Goal: Find specific fact: Find specific fact

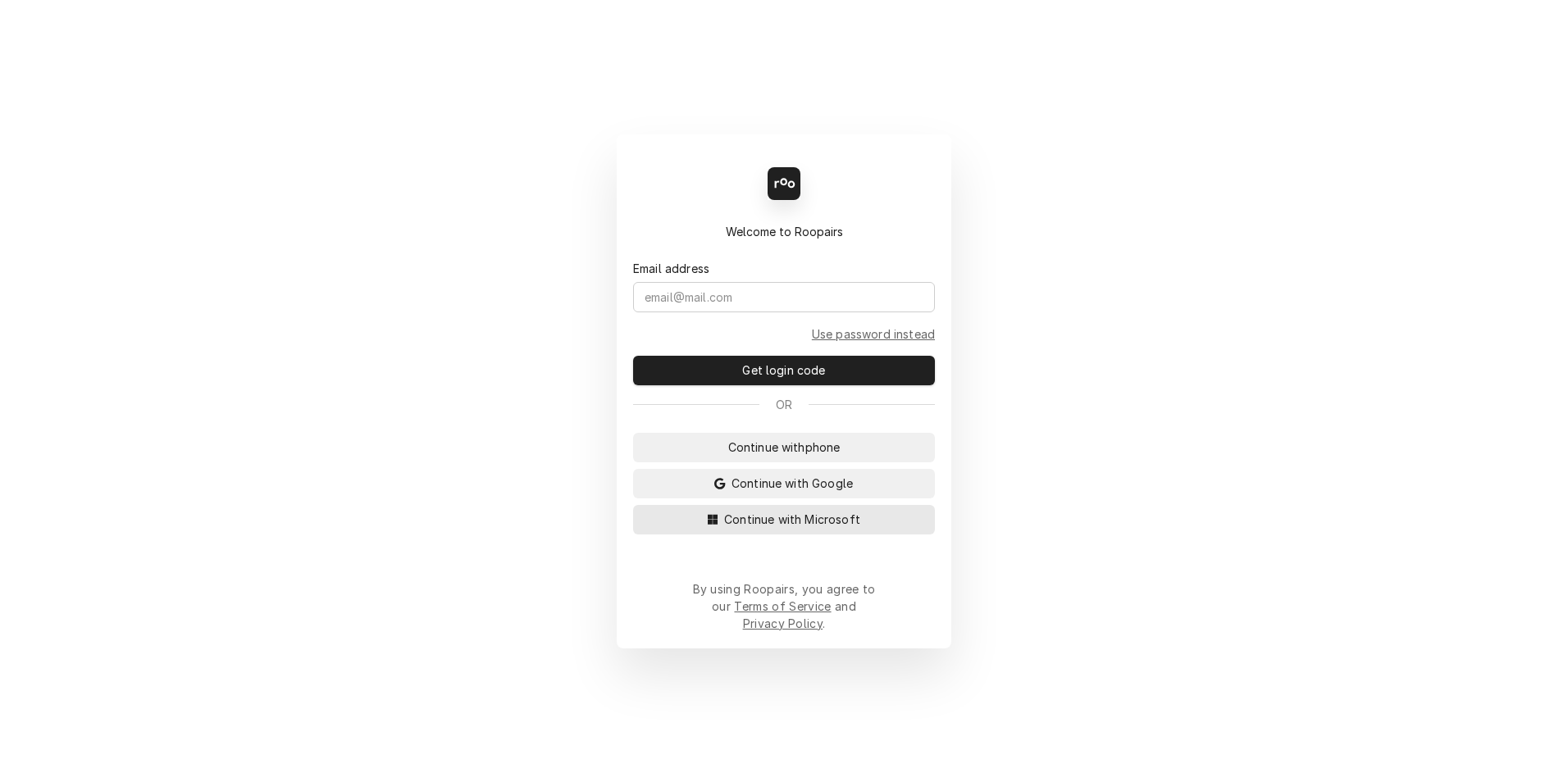
click at [826, 534] on button "Continue with Microsoft" at bounding box center [783, 520] width 302 height 30
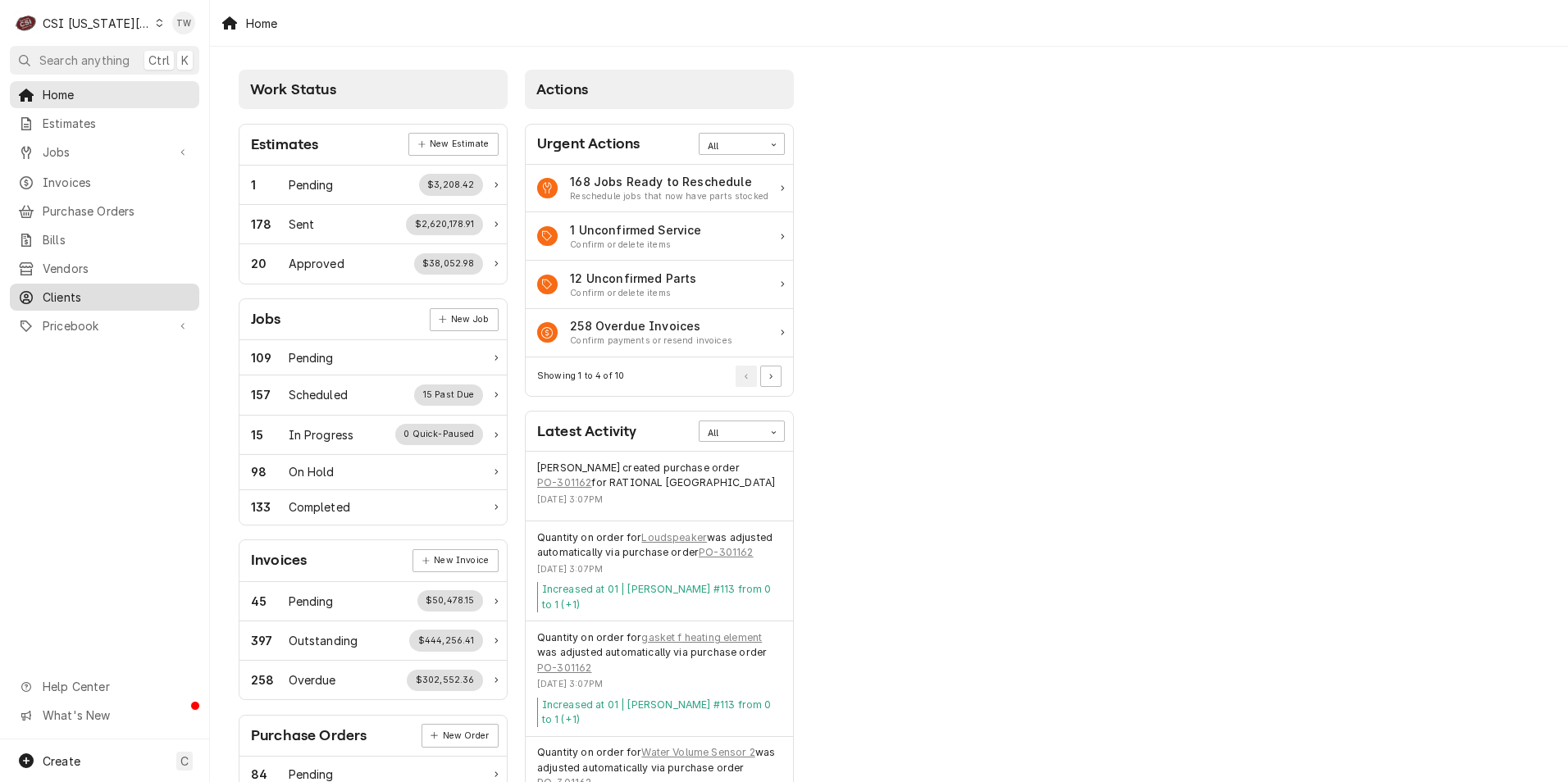
click at [92, 288] on span "Clients" at bounding box center [117, 297] width 148 height 18
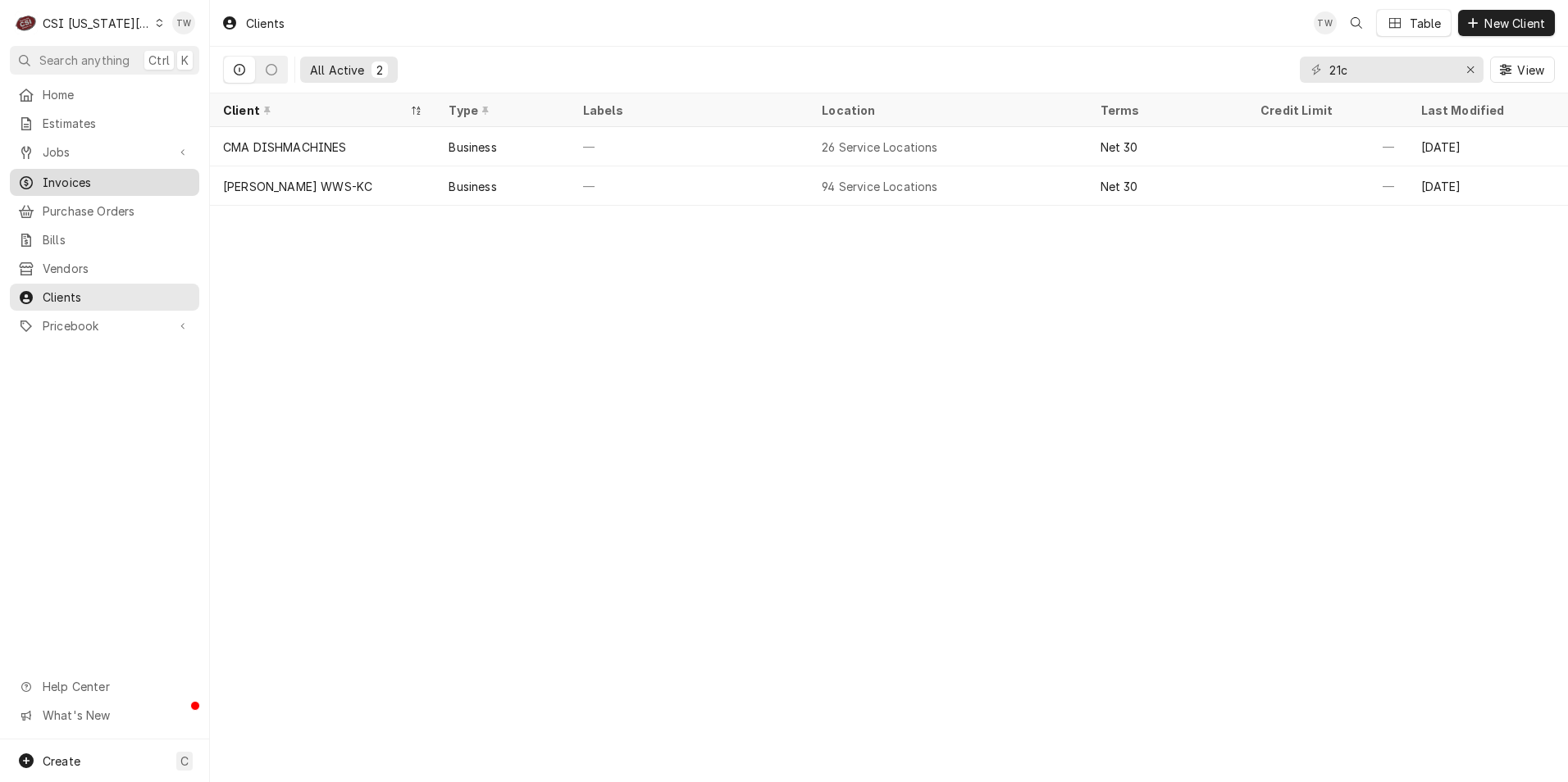
click at [96, 177] on span "Invoices" at bounding box center [117, 182] width 148 height 18
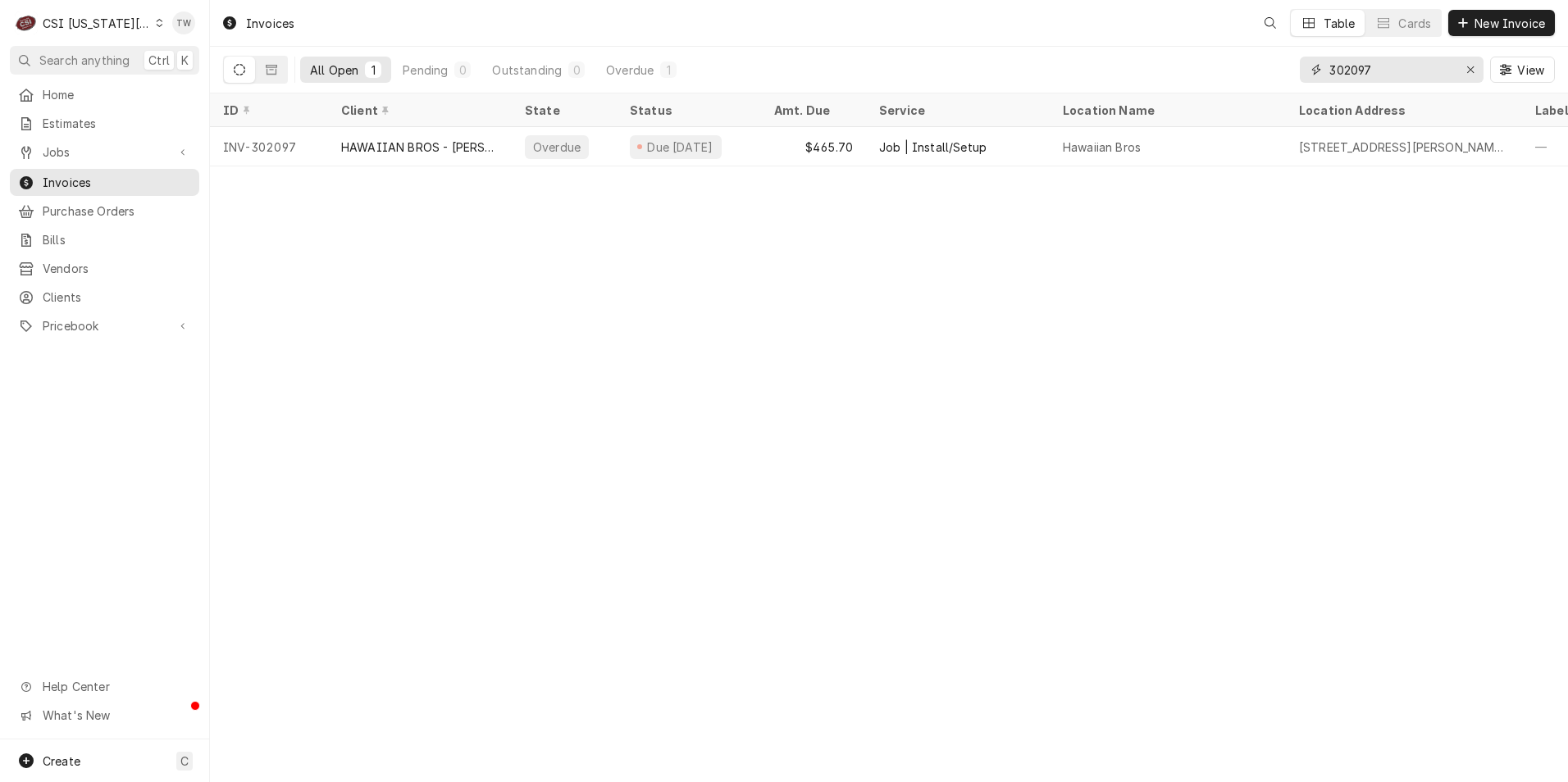
drag, startPoint x: 1394, startPoint y: 68, endPoint x: 1082, endPoint y: 40, distance: 313.3
click at [1082, 40] on div "Invoices Table Cards New Invoice All Open 1 Pending 0 Outstanding 0 Overdue 1 3…" at bounding box center [889, 46] width 1358 height 94
type input "302174"
click at [81, 291] on span "Clients" at bounding box center [117, 297] width 148 height 18
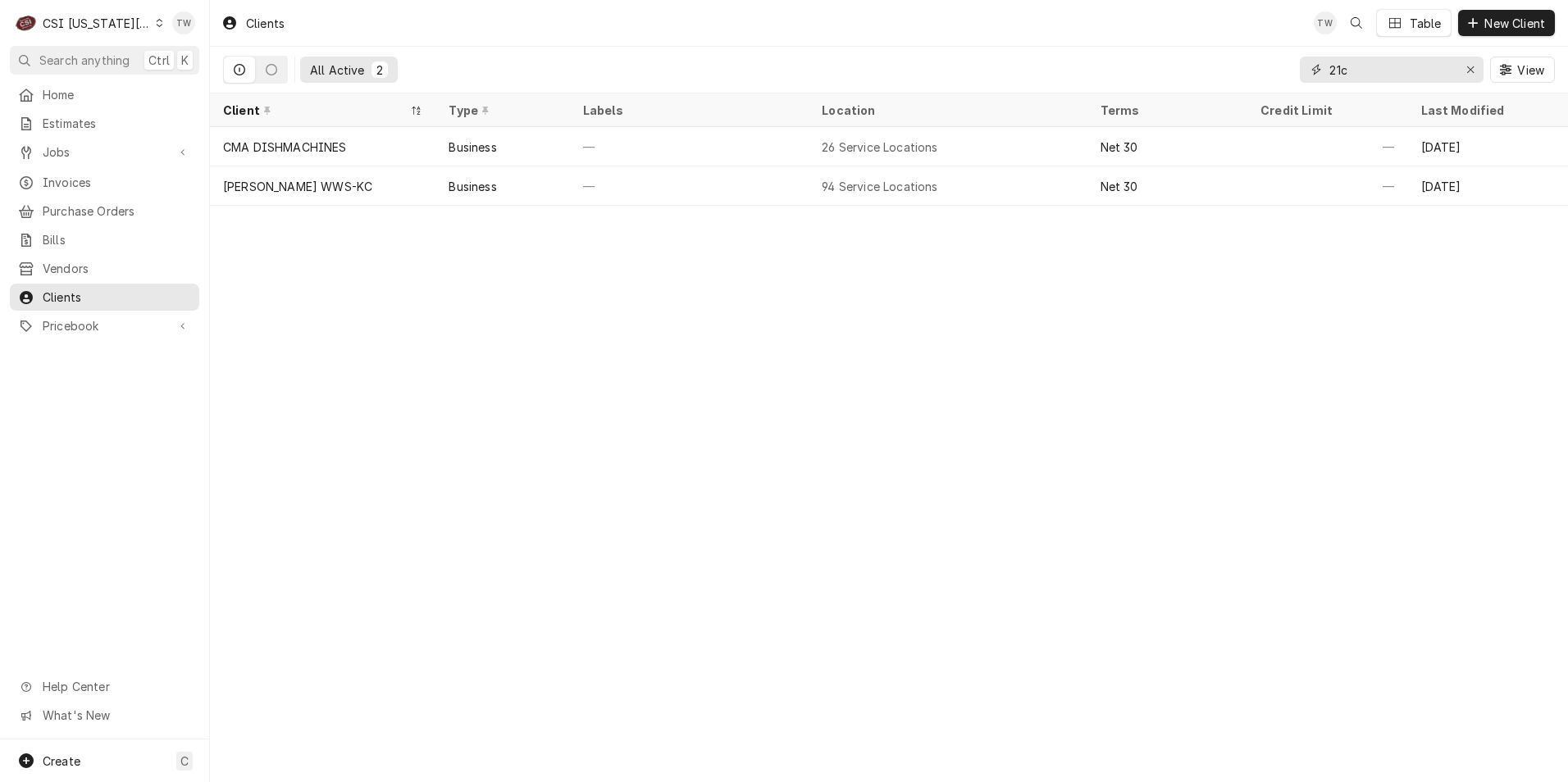
drag, startPoint x: 1277, startPoint y: 57, endPoint x: 1032, endPoint y: 29, distance: 246.6
click at [1052, 30] on div "Clients TW Table New Client All Active 2 21c View" at bounding box center [889, 46] width 1358 height 94
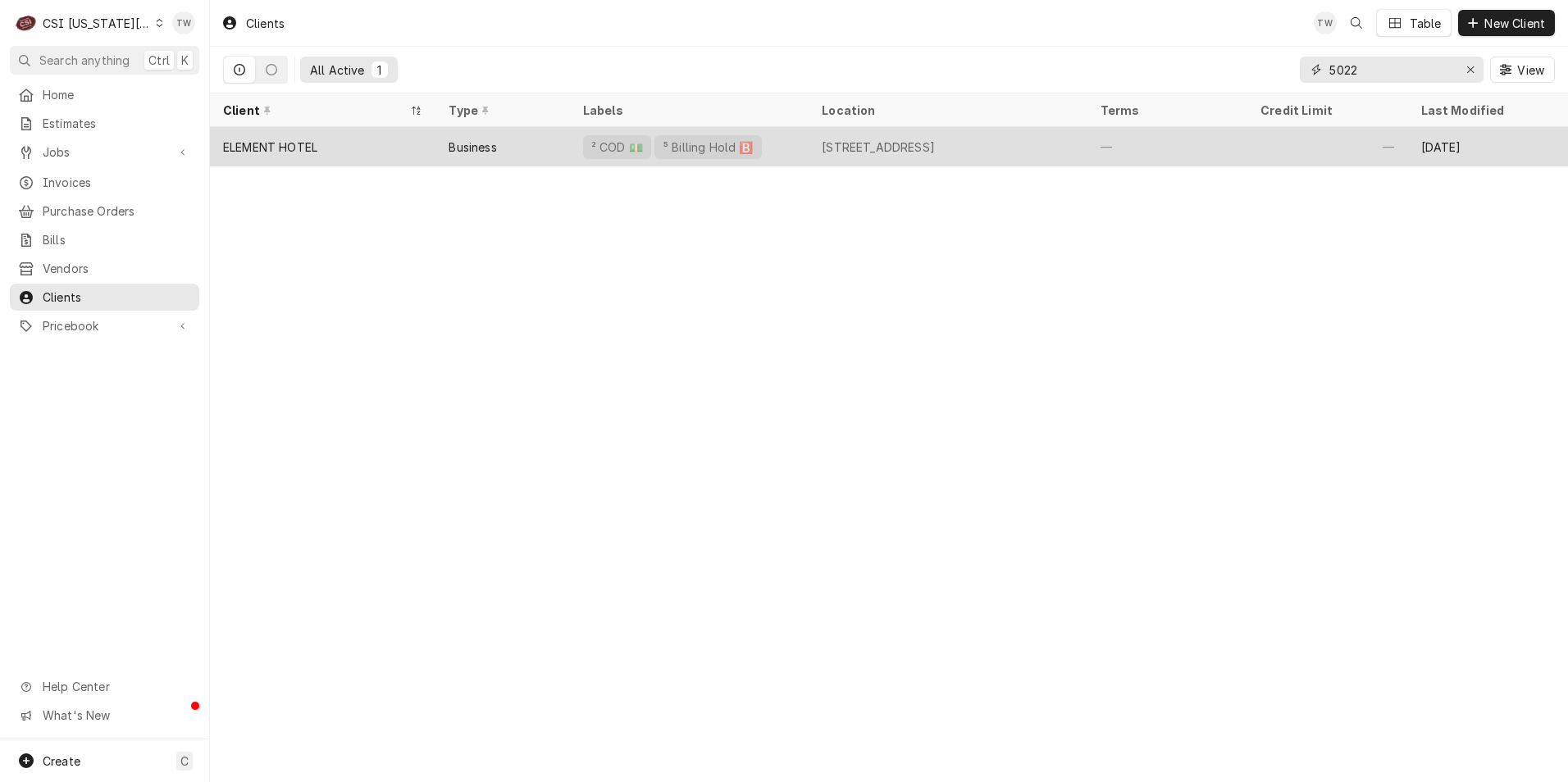
type input "5022"
click at [302, 158] on div "ELEMENT HOTEL" at bounding box center [322, 147] width 225 height 39
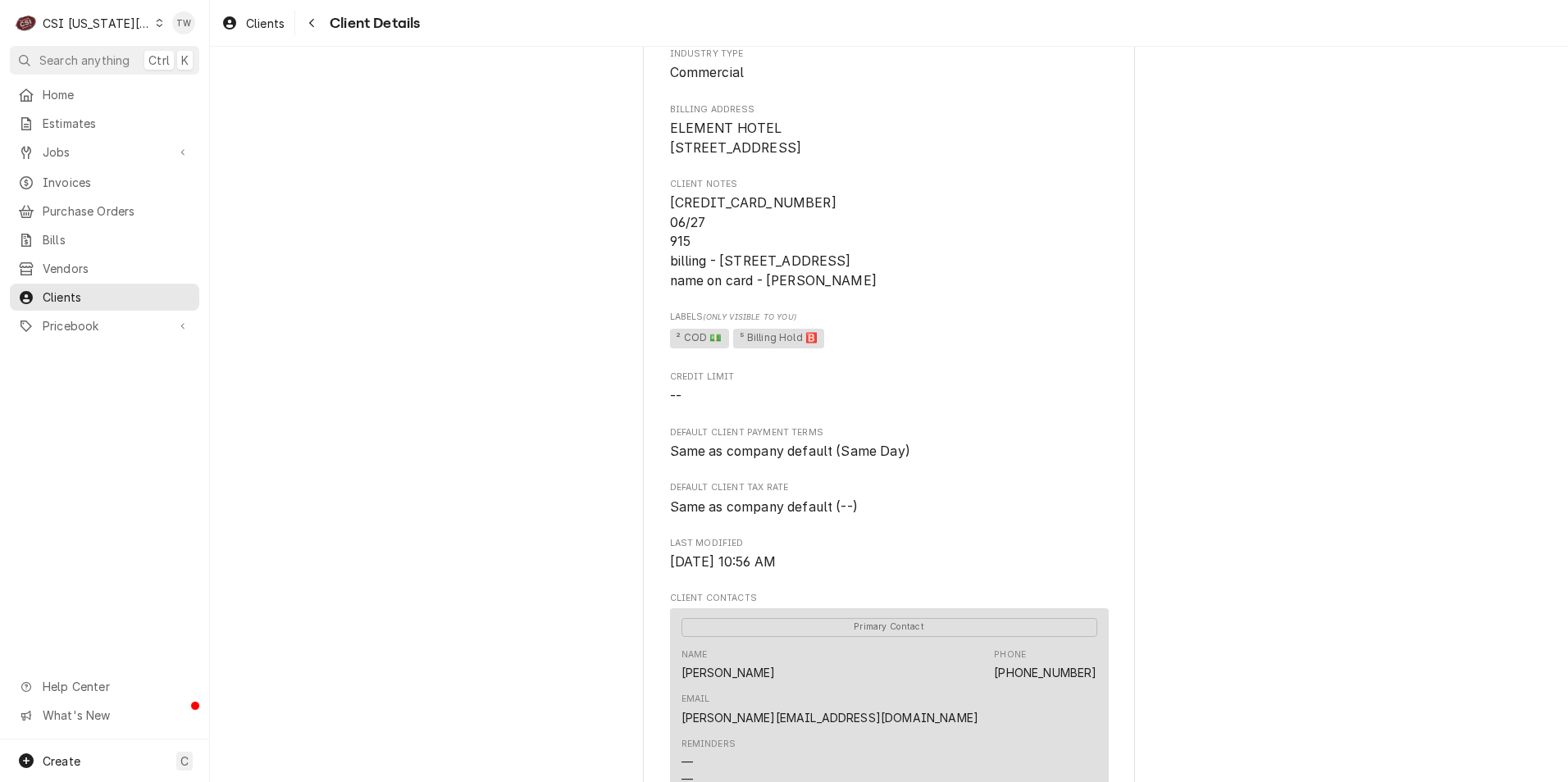
scroll to position [164, 0]
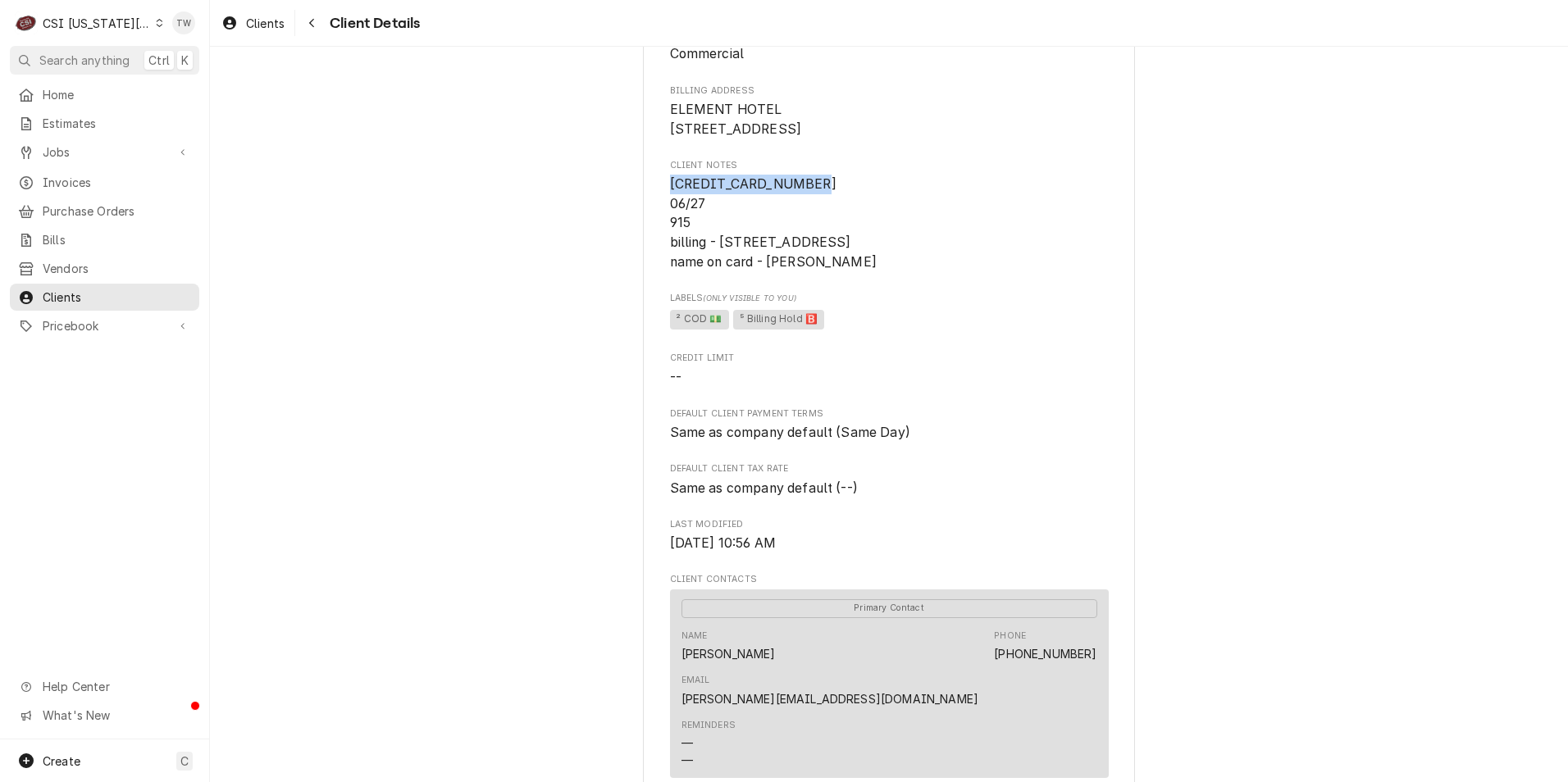
drag, startPoint x: 797, startPoint y: 205, endPoint x: 663, endPoint y: 205, distance: 134.0
click at [670, 205] on span "[CREDIT_CARD_NUMBER] 06/27 915 billing - [STREET_ADDRESS] name on card - [PERSO…" at bounding box center [773, 223] width 207 height 94
copy span "[CREDIT_CARD_NUMBER]"
drag, startPoint x: 717, startPoint y: 263, endPoint x: 892, endPoint y: 270, distance: 175.1
click at [892, 270] on span "[CREDIT_CARD_NUMBER] 06/27 915 billing - [STREET_ADDRESS] name on card - [PERSO…" at bounding box center [889, 223] width 439 height 96
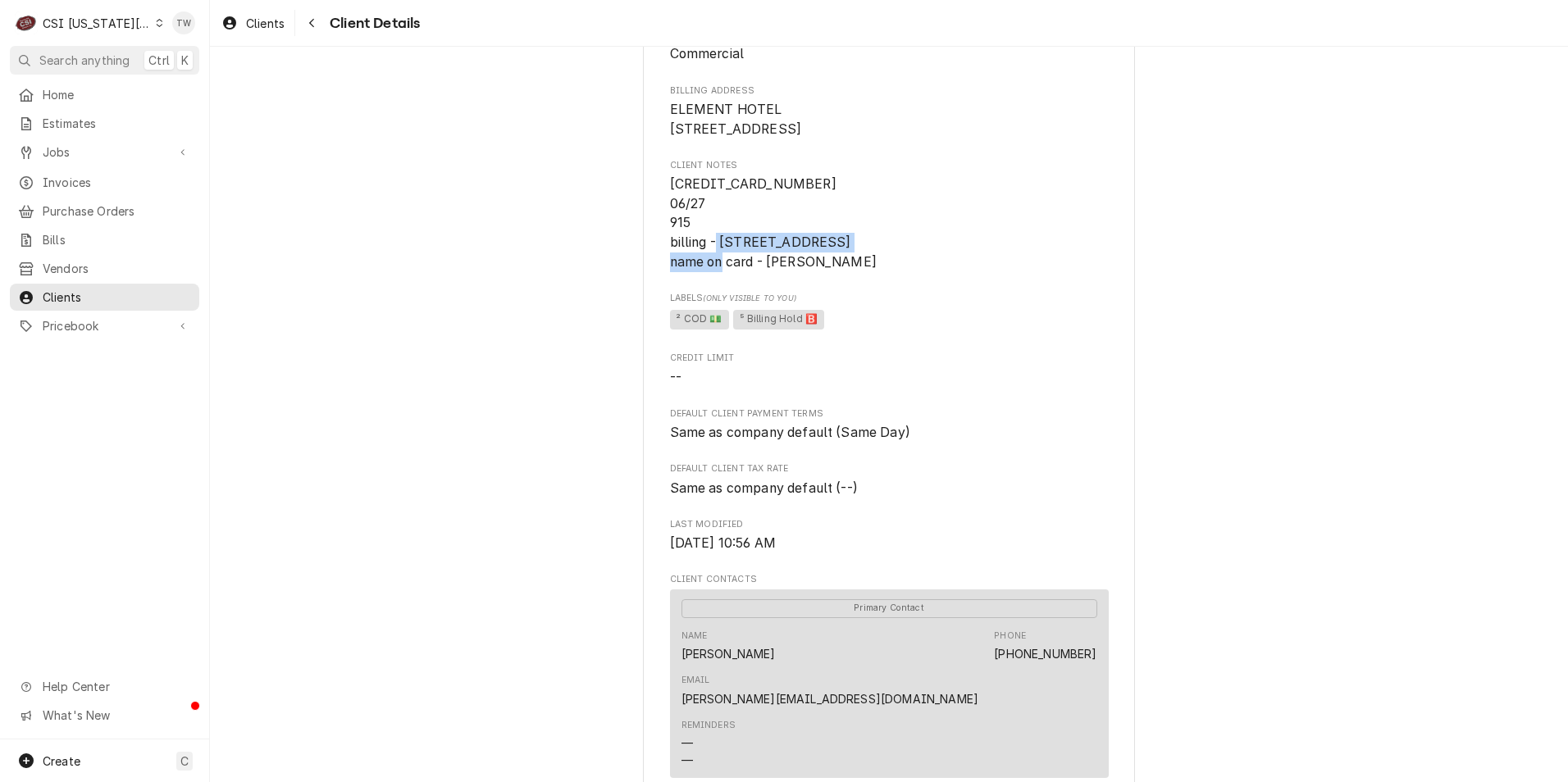
copy span "[STREET_ADDRESS]"
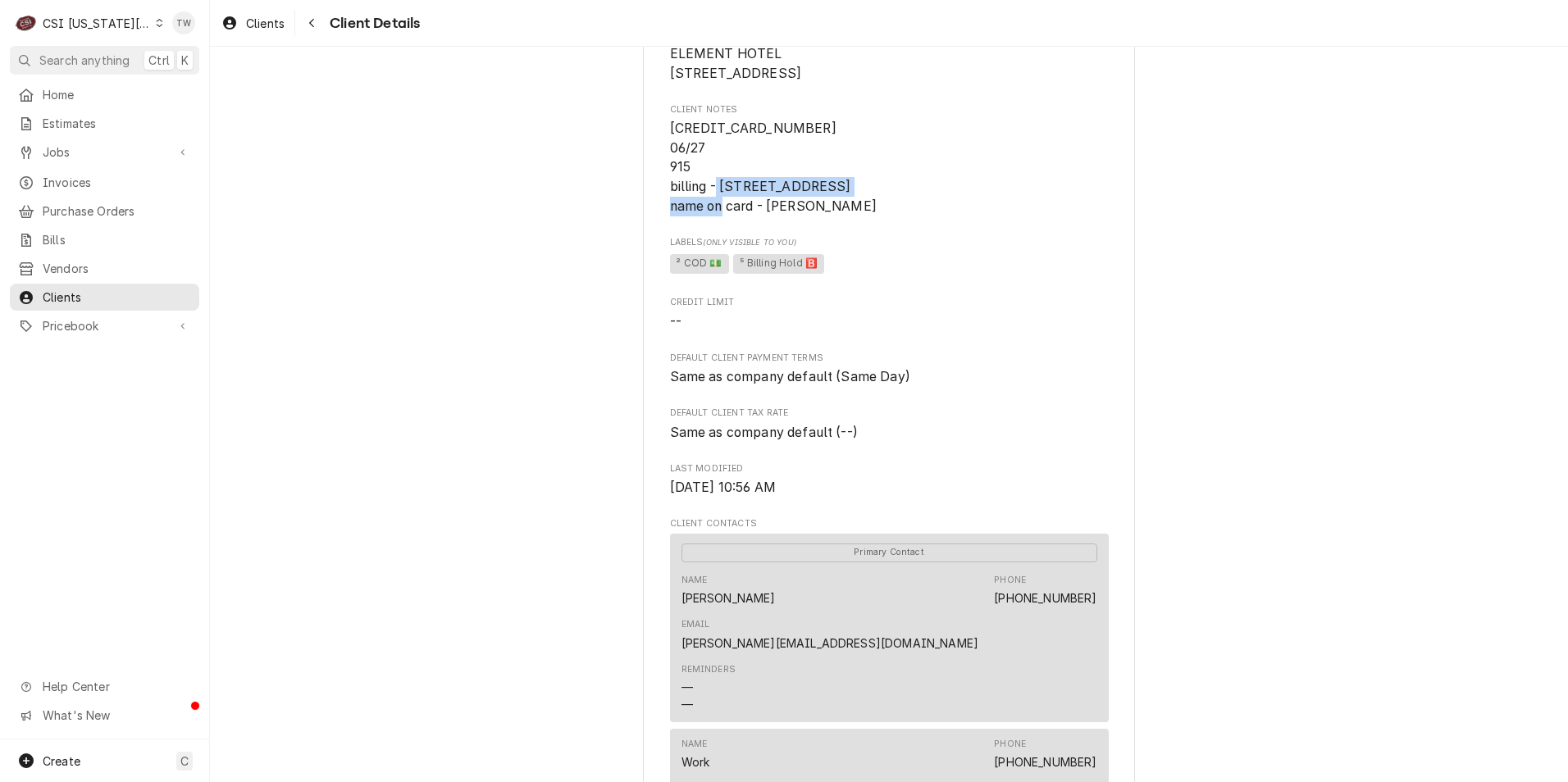
scroll to position [246, 0]
